Goal: Task Accomplishment & Management: Use online tool/utility

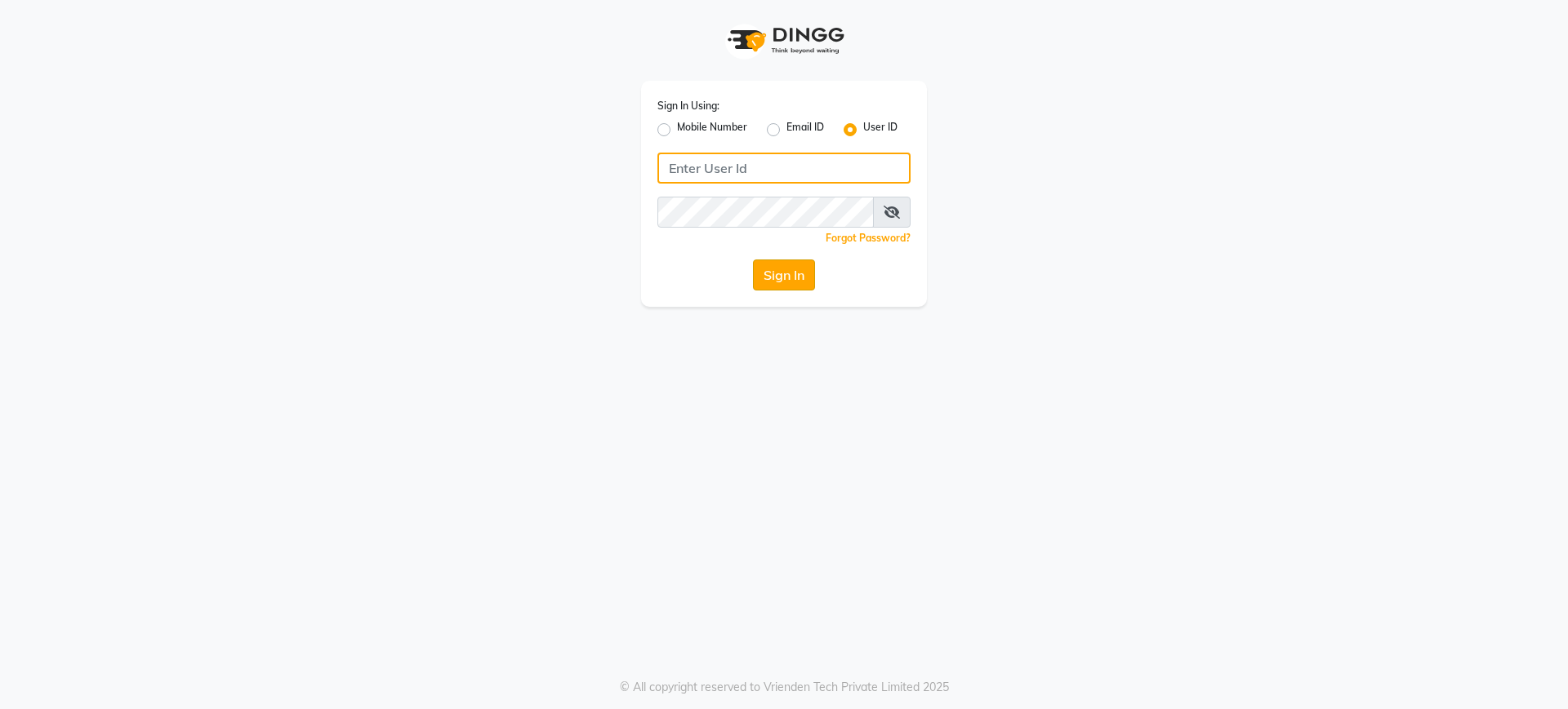
type input "nazia"
click at [798, 270] on button "Sign In" at bounding box center [784, 275] width 62 height 31
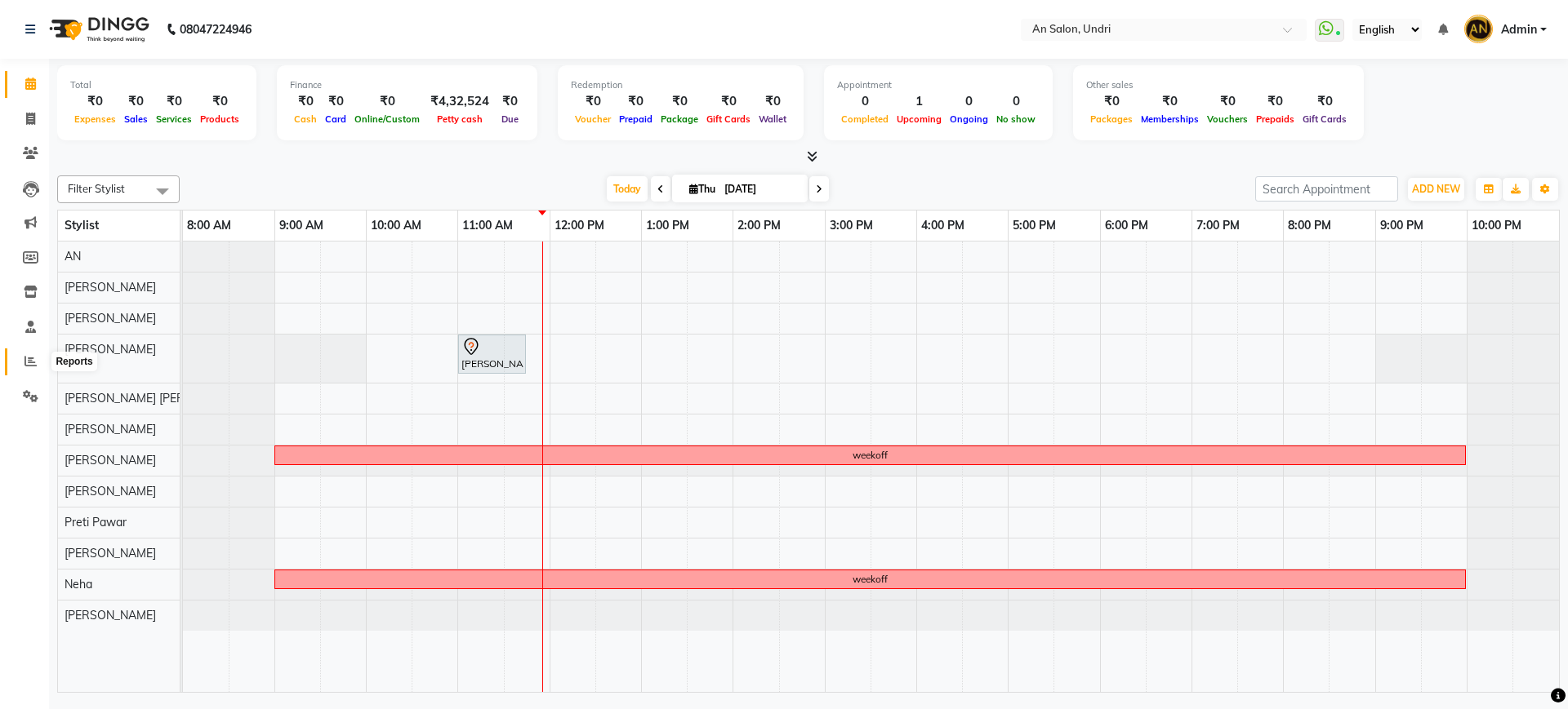
click at [26, 363] on icon at bounding box center [31, 361] width 12 height 12
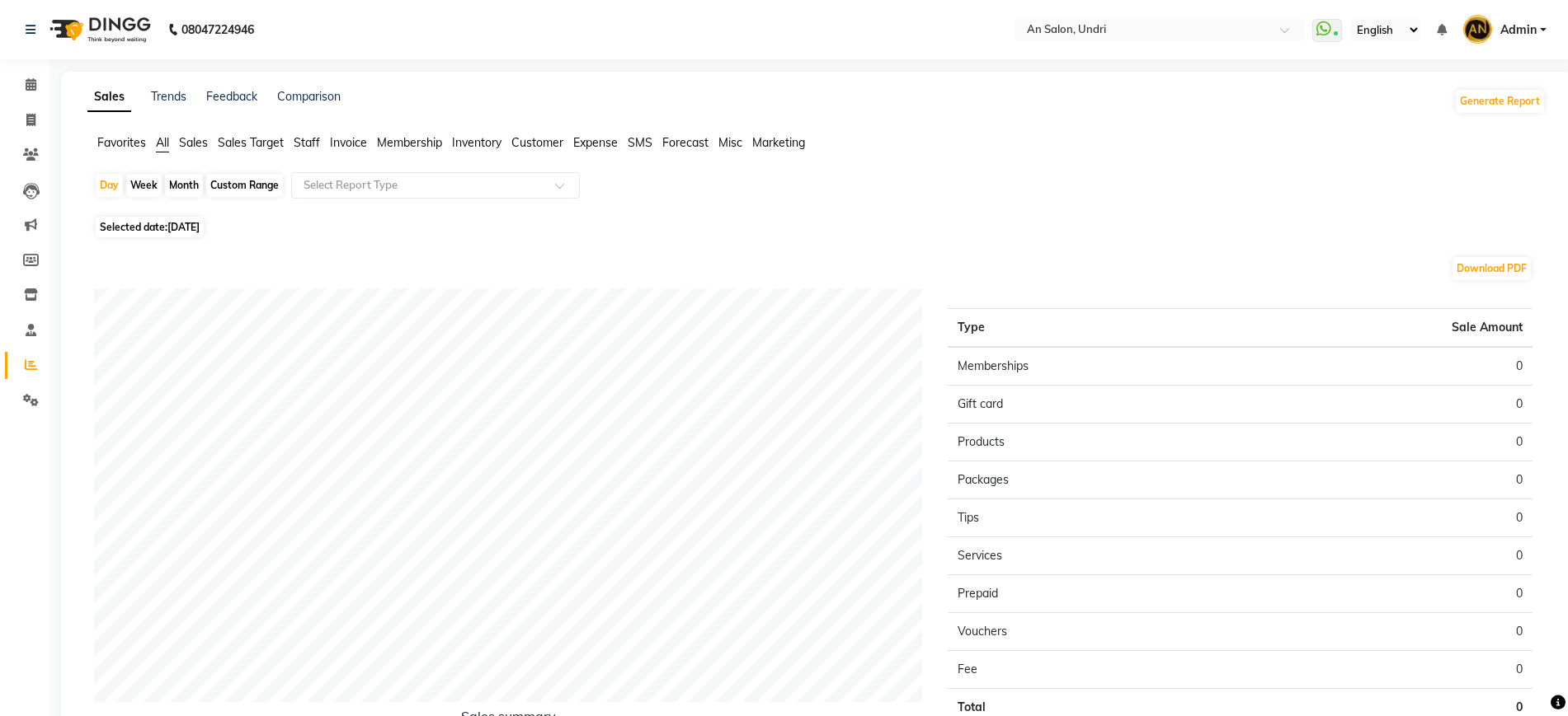
click at [190, 186] on div "Month" at bounding box center [184, 185] width 38 height 23
select select "9"
select select "2025"
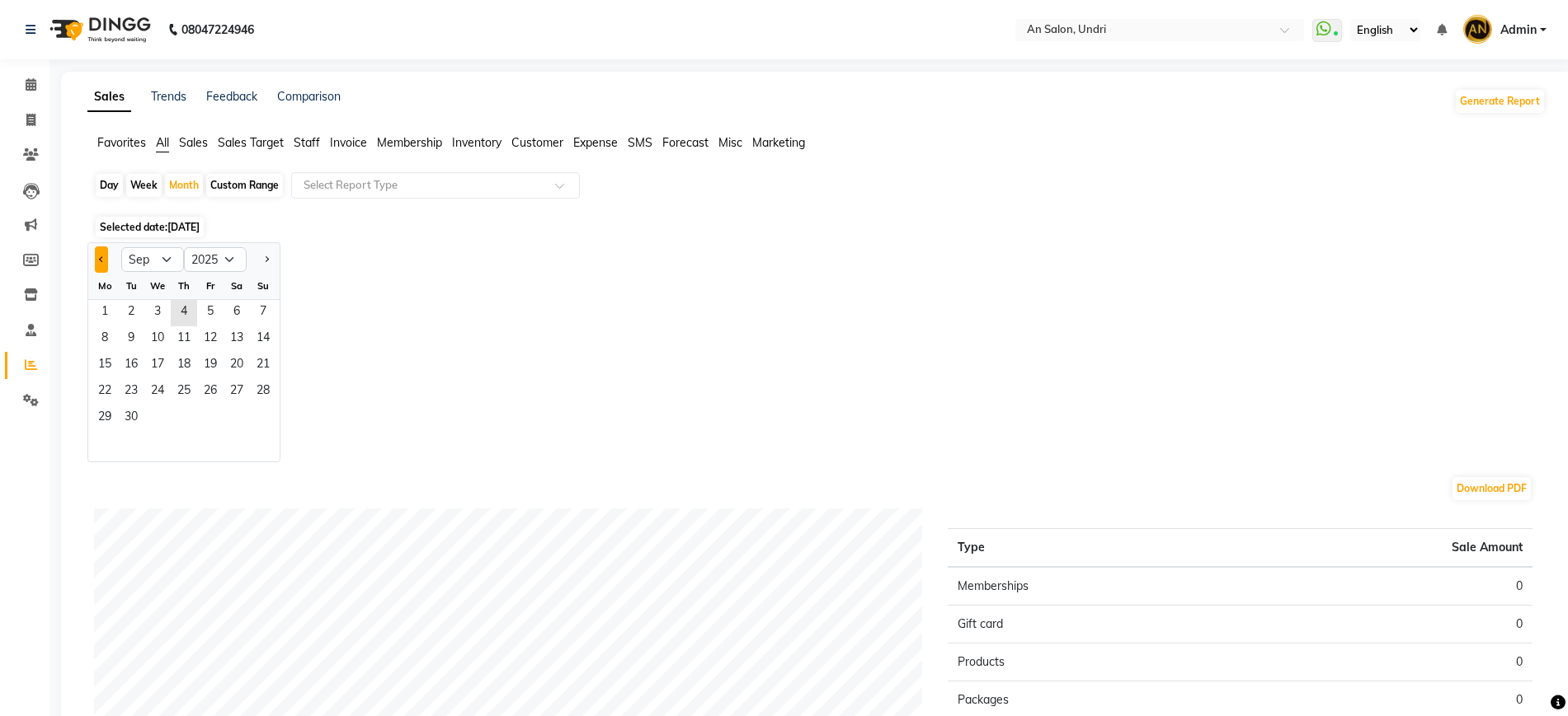
click at [104, 257] on span "Previous month" at bounding box center [101, 258] width 6 height 6
select select "8"
click at [211, 305] on span "1" at bounding box center [210, 313] width 26 height 26
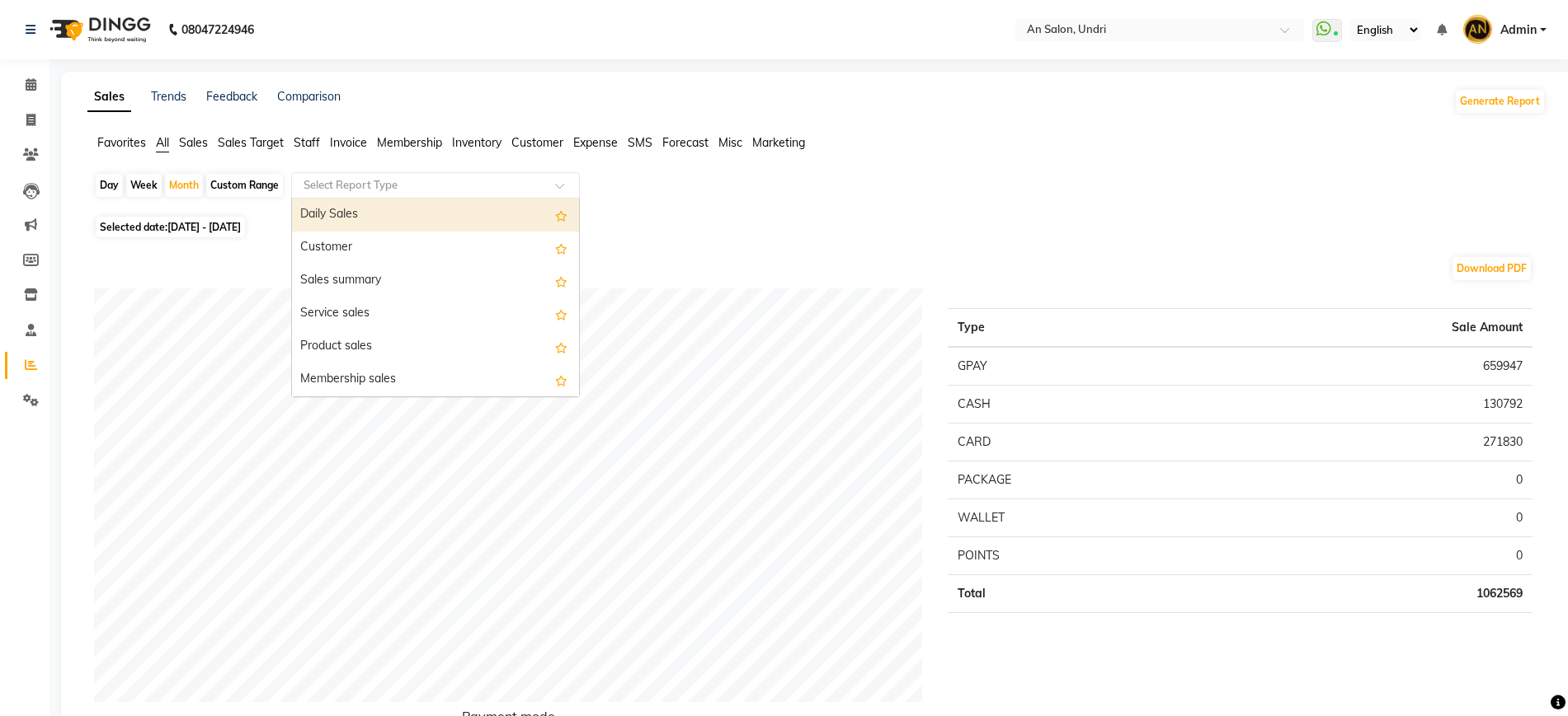
click at [430, 175] on div "Select Report Type" at bounding box center [435, 185] width 289 height 26
click at [420, 219] on div "Daily Sales" at bounding box center [435, 214] width 287 height 33
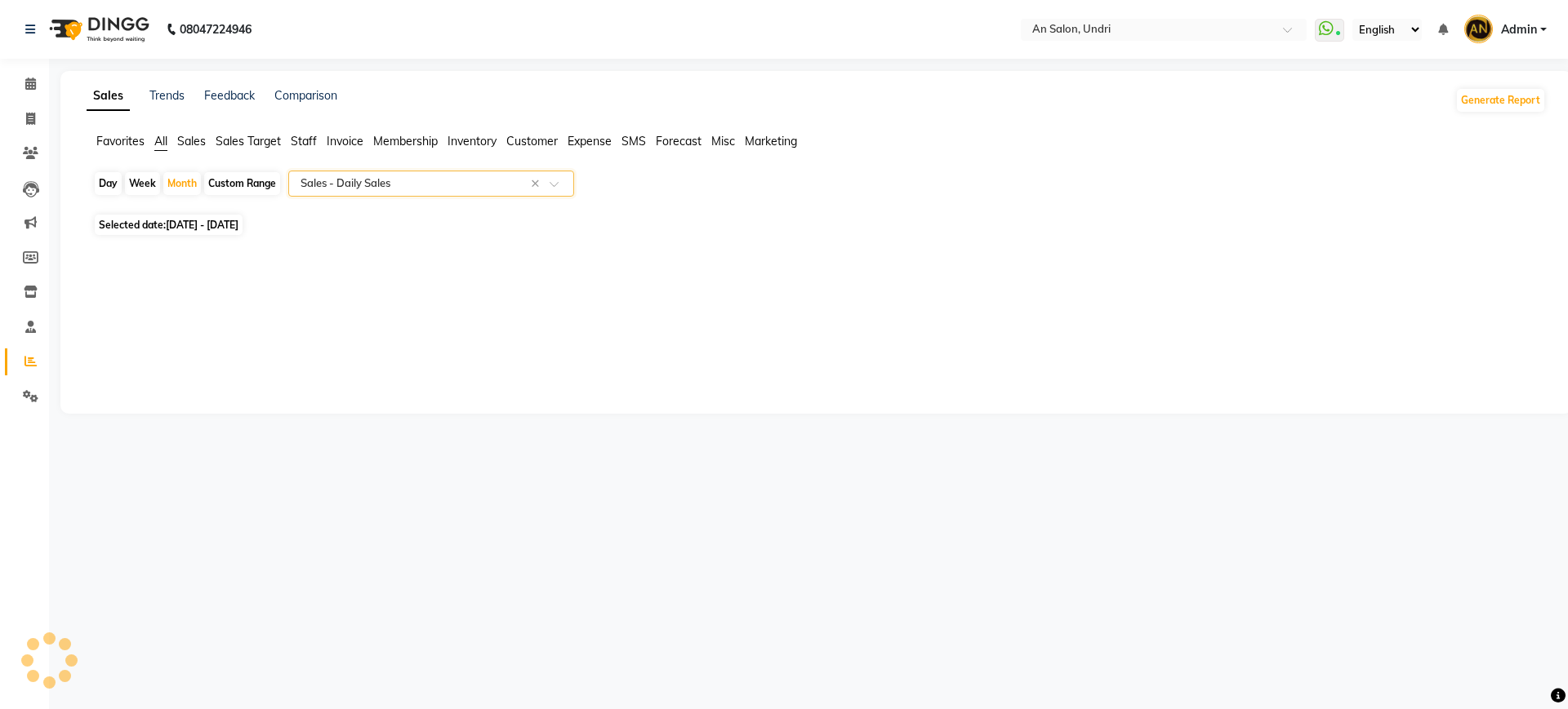
select select "full_report"
select select "csv"
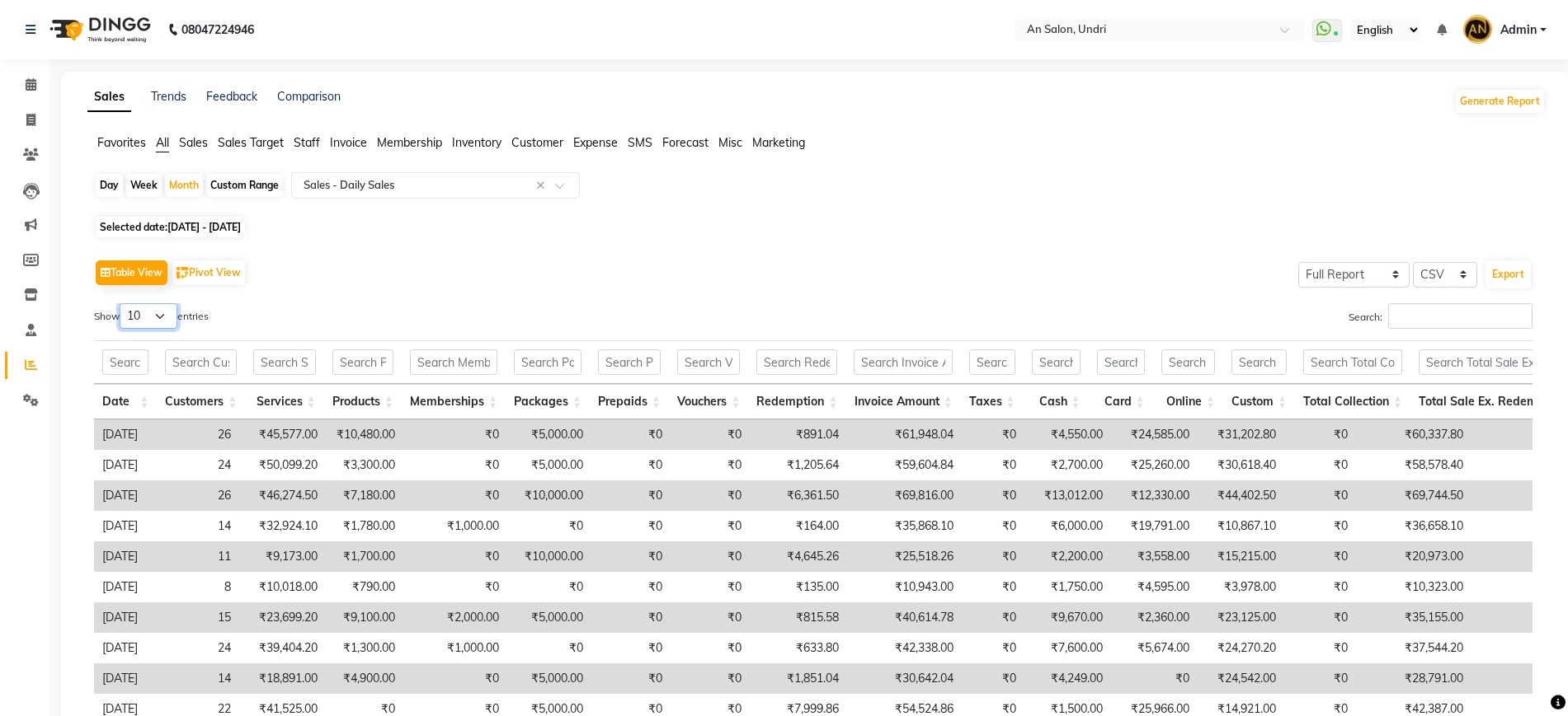
click at [164, 312] on select "10 25 50 100" at bounding box center [148, 316] width 57 height 26
select select "100"
click at [122, 303] on select "10 25 50 100" at bounding box center [148, 316] width 57 height 26
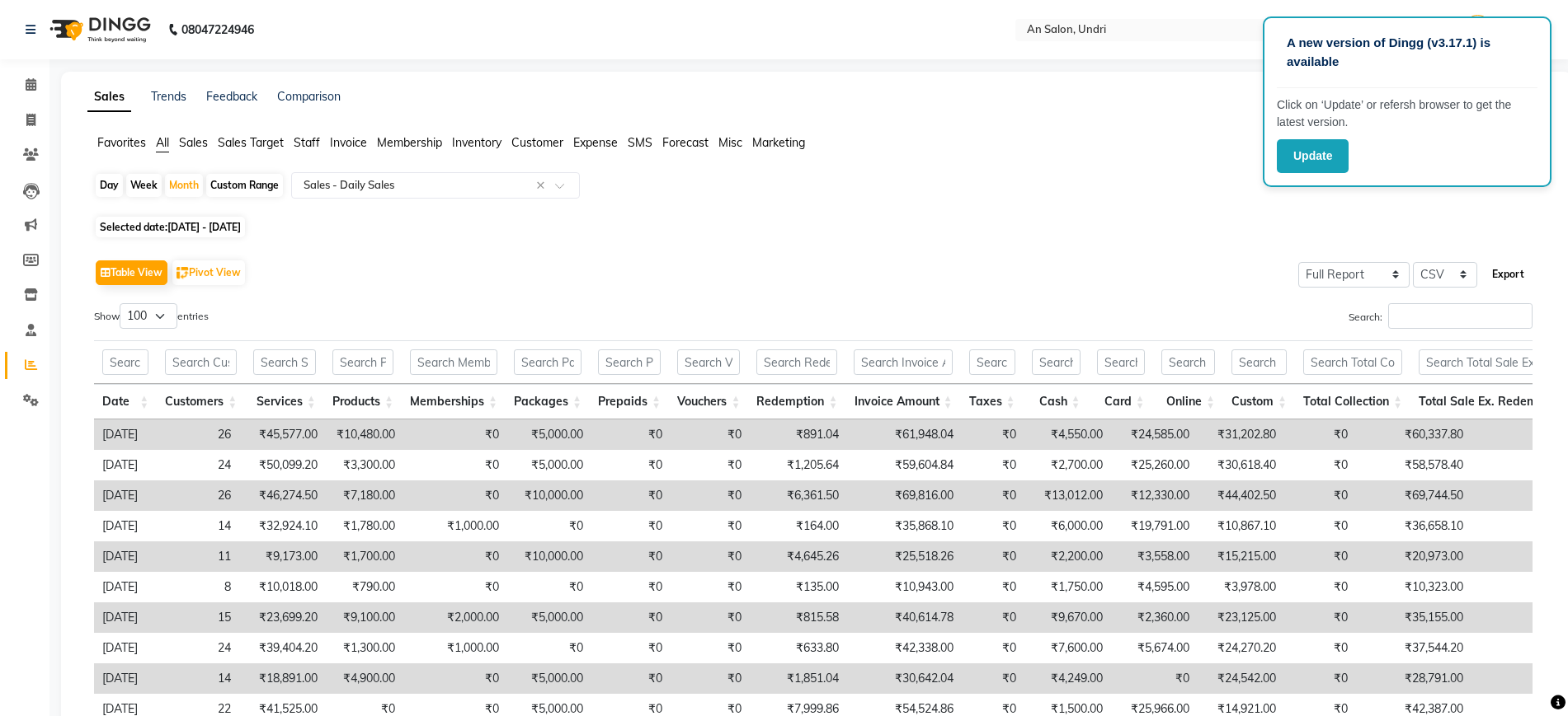
click at [1508, 271] on button "Export" at bounding box center [1508, 274] width 45 height 28
click at [966, 273] on div "Table View Pivot View Select Full Report Filtered Report Select CSV PDF Export" at bounding box center [814, 272] width 1439 height 34
click at [589, 145] on span "Expense" at bounding box center [596, 142] width 44 height 15
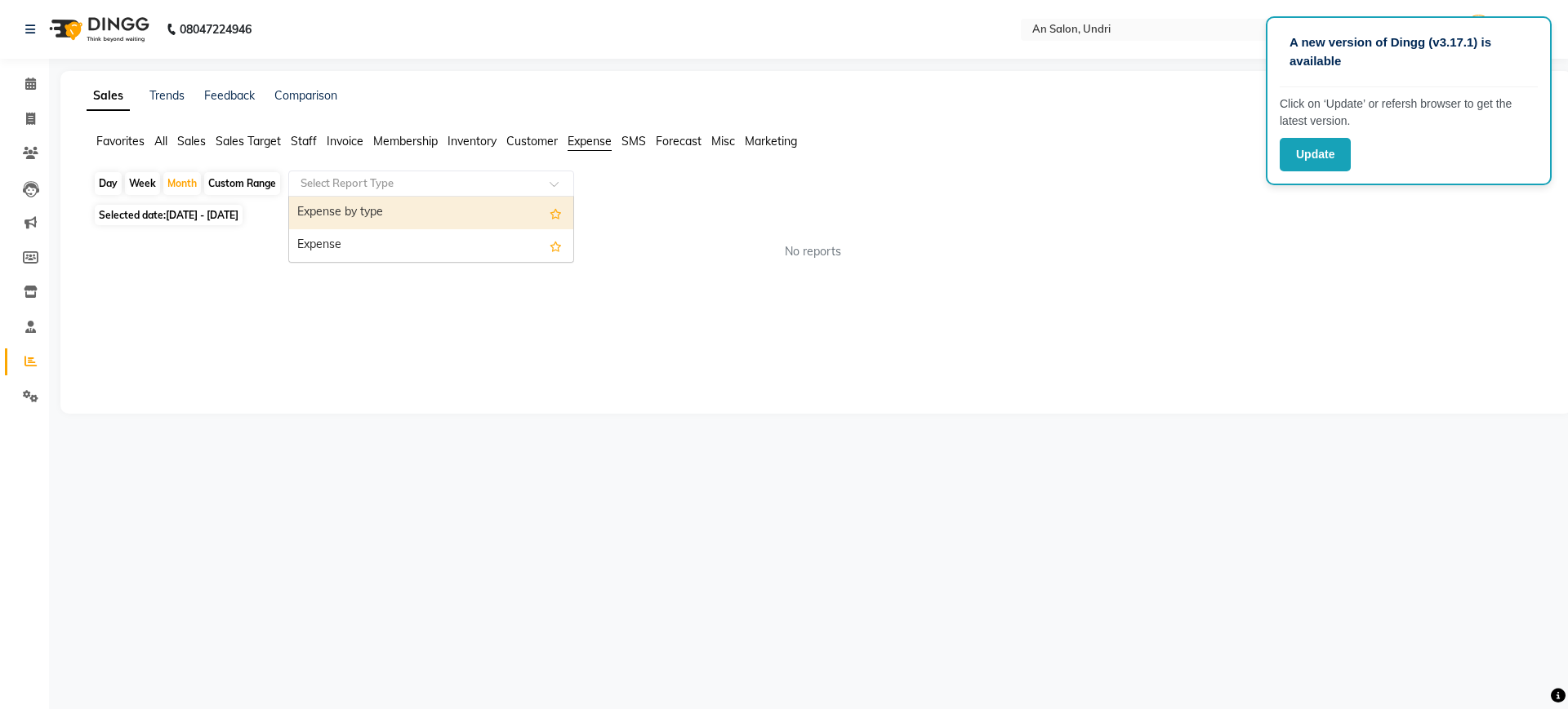
click at [436, 178] on input "text" at bounding box center [414, 183] width 235 height 17
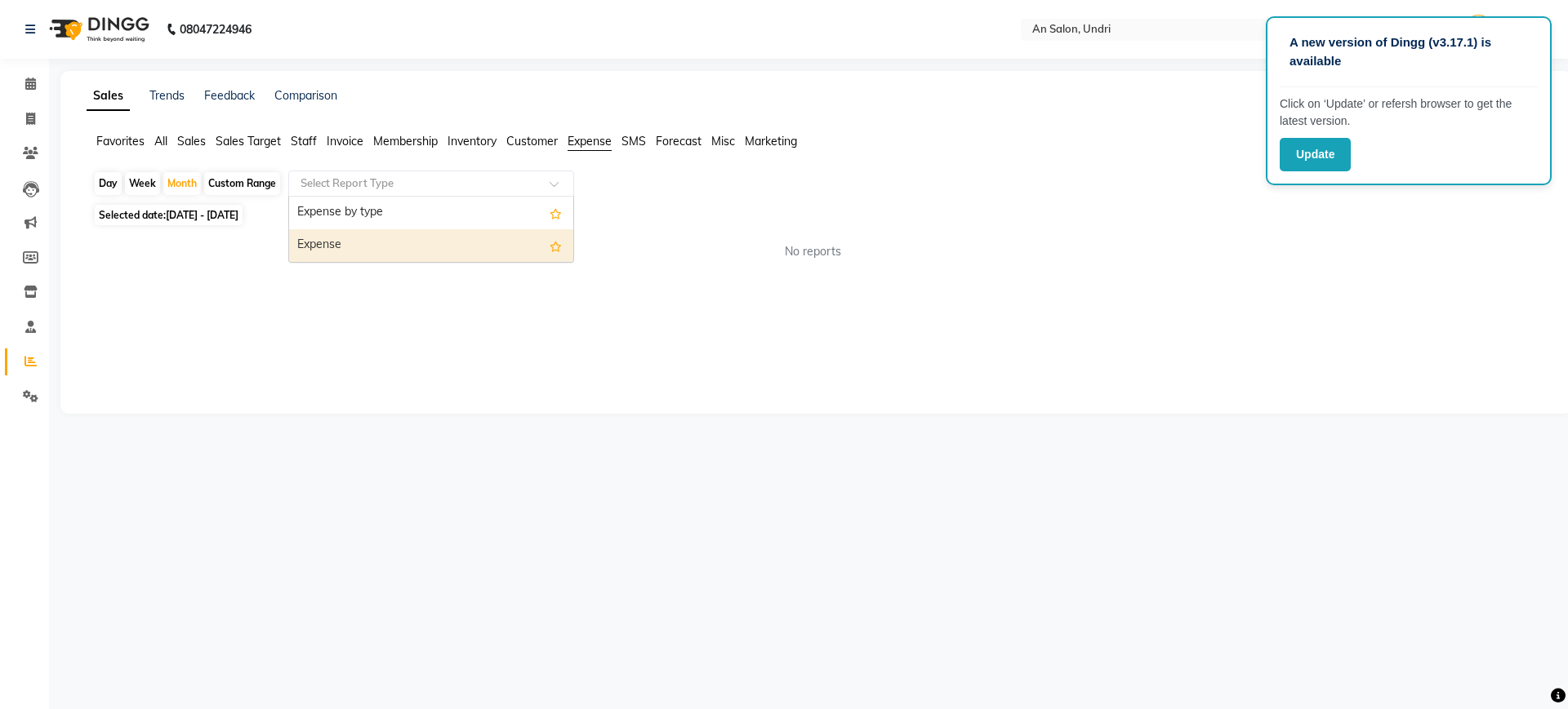
click at [398, 239] on div "Expense" at bounding box center [431, 245] width 284 height 32
select select "full_report"
select select "csv"
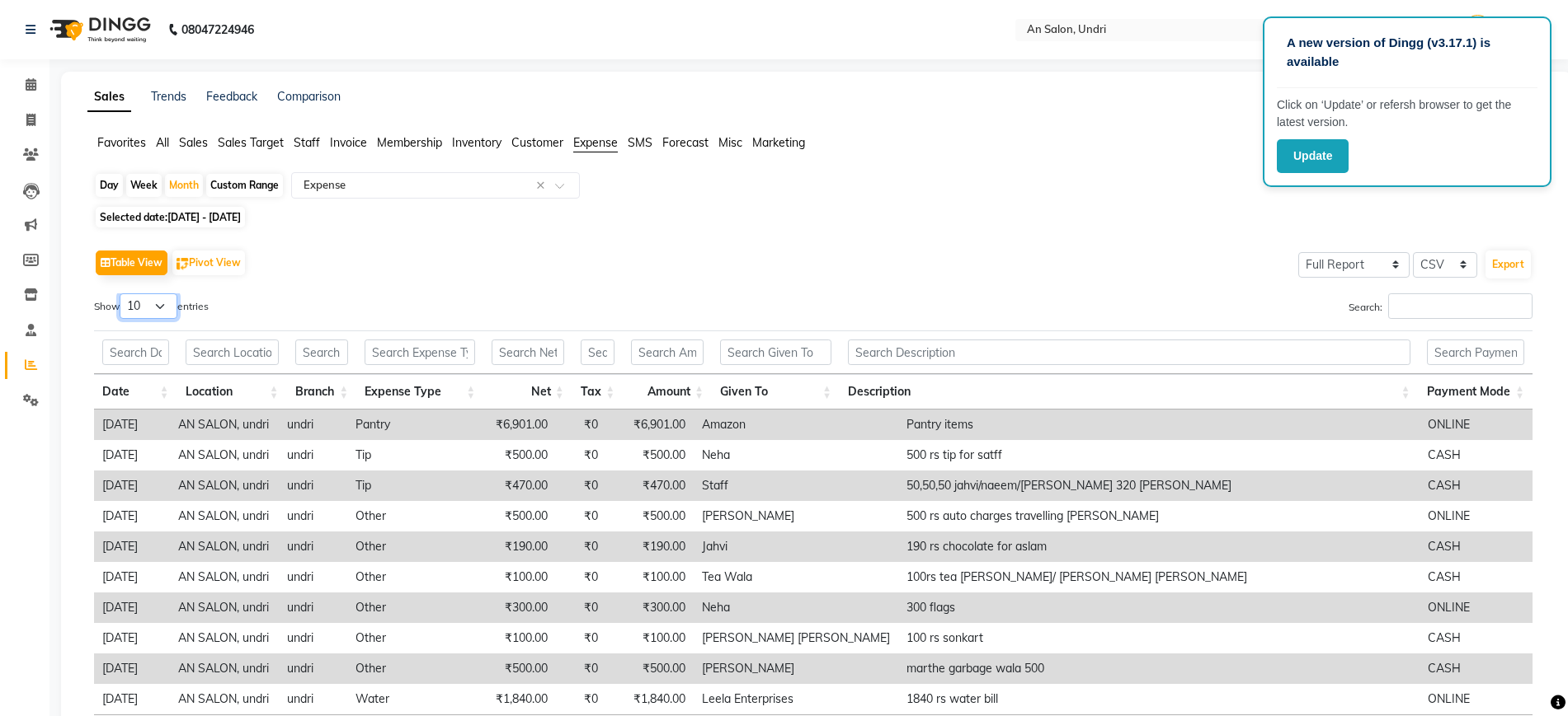
click at [155, 308] on select "10 25 50 100" at bounding box center [148, 306] width 57 height 26
select select "100"
click at [122, 294] on select "10 25 50 100" at bounding box center [148, 306] width 57 height 26
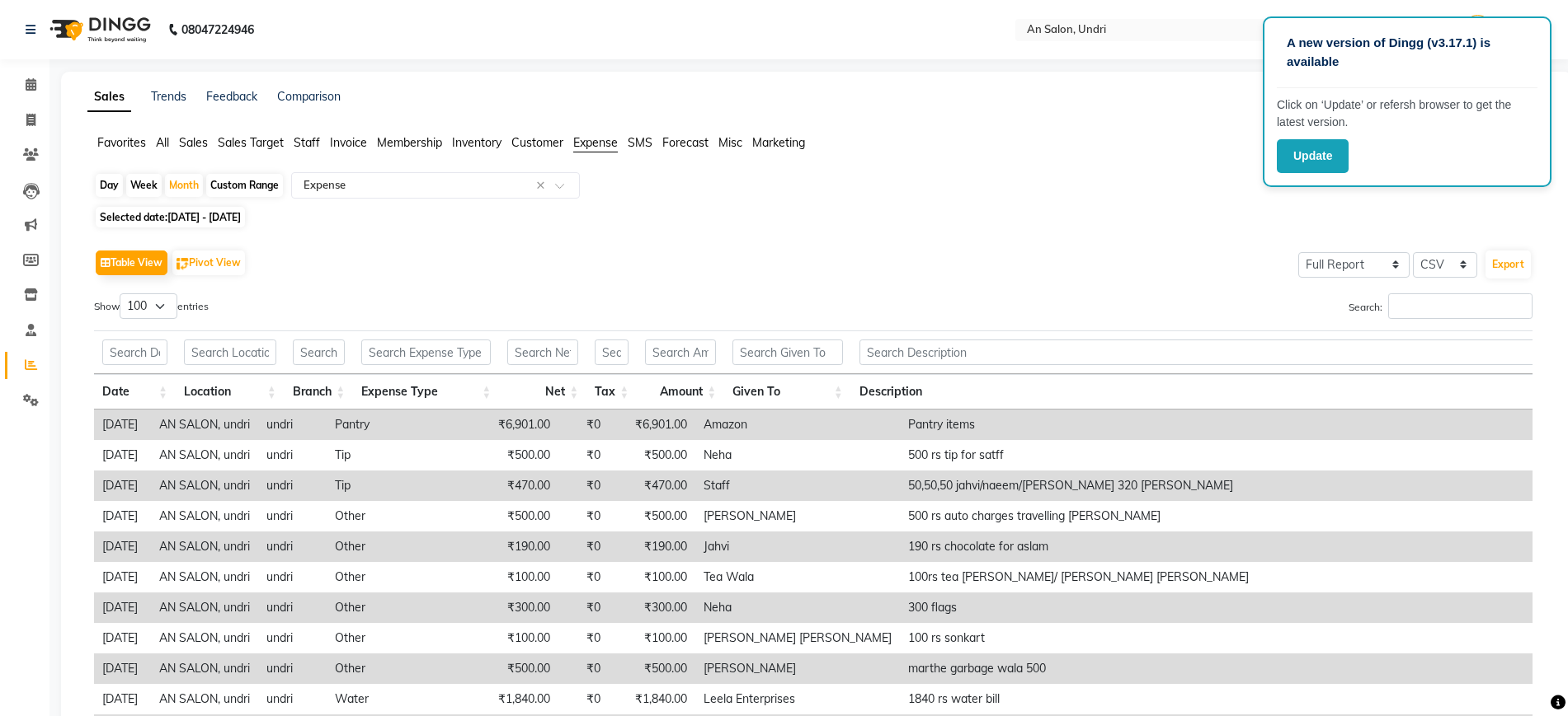
click at [608, 225] on div "Selected date: [DATE] - [DATE]" at bounding box center [821, 218] width 1452 height 18
click at [1524, 252] on button "Export" at bounding box center [1508, 265] width 45 height 28
click at [1316, 157] on button "Update" at bounding box center [1312, 156] width 71 height 34
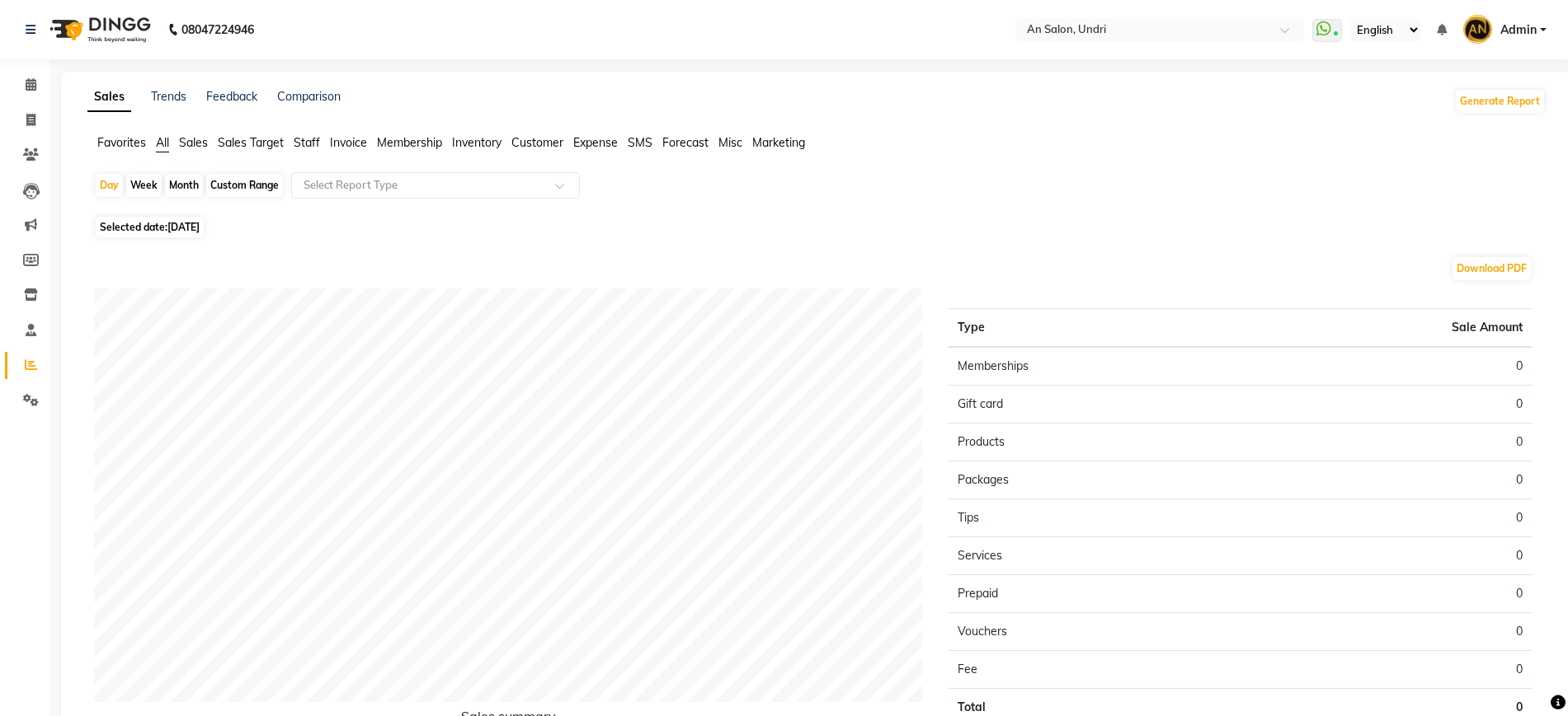
click at [1509, 26] on span "Admin" at bounding box center [1519, 30] width 36 height 18
click at [1498, 113] on link "Sign out" at bounding box center [1462, 118] width 151 height 26
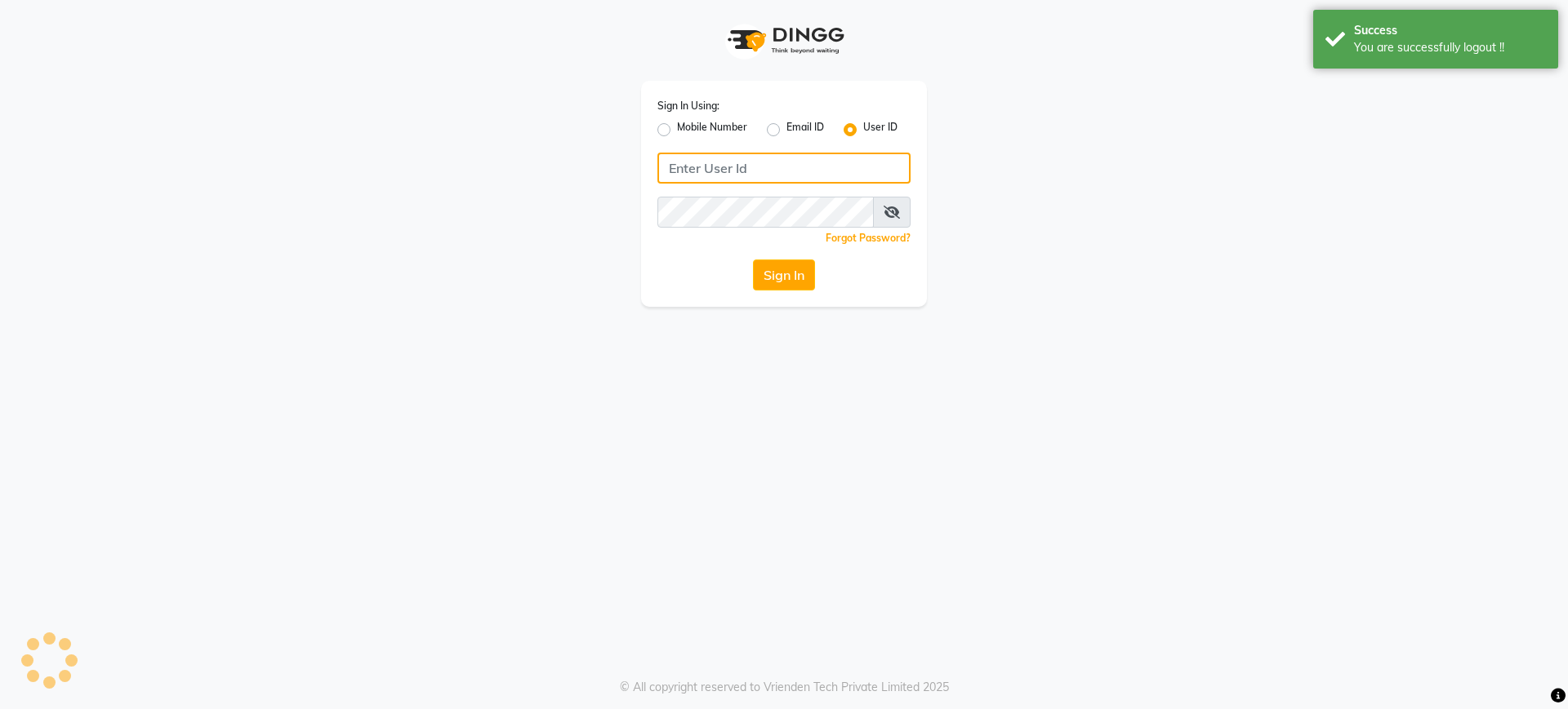
type input "nazia"
